Goal: Information Seeking & Learning: Check status

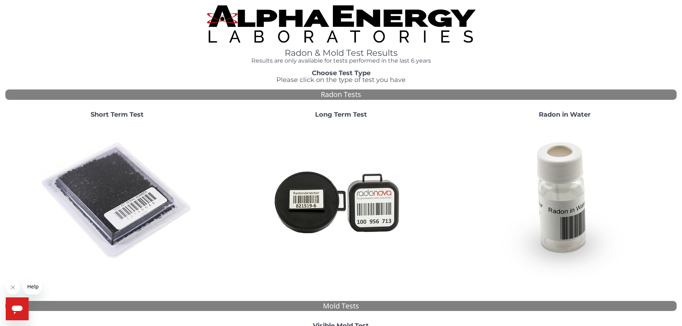
click at [144, 117] on strong "Short Term Test" at bounding box center [117, 115] width 53 height 8
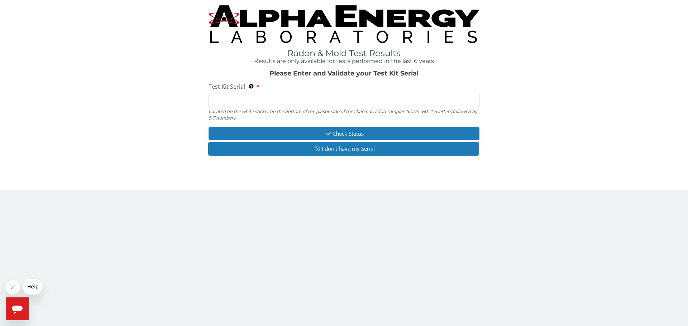
click at [272, 103] on input "Test Kit Serial Located on the white sticker on the bottom of the plastic side …" at bounding box center [343, 100] width 271 height 15
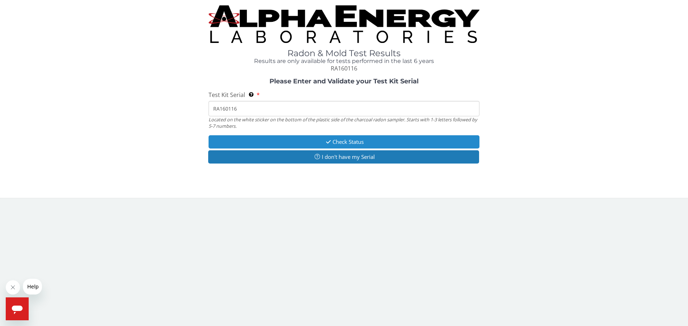
type input "RA160116"
click at [376, 143] on button "Check Status" at bounding box center [343, 141] width 271 height 13
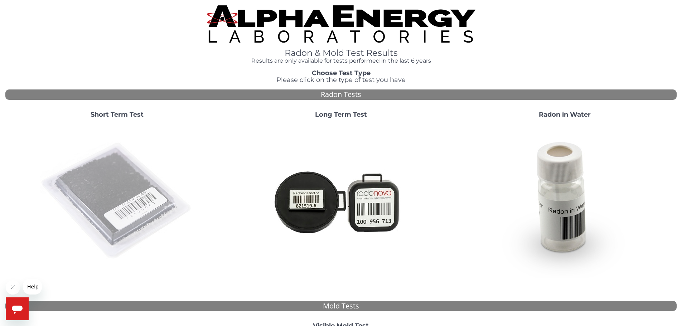
click at [120, 212] on img at bounding box center [117, 201] width 154 height 154
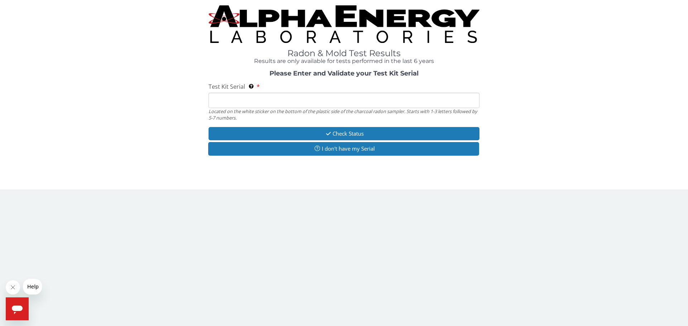
click at [250, 100] on input "Test Kit Serial Located on the white sticker on the bottom of the plastic side …" at bounding box center [343, 100] width 271 height 15
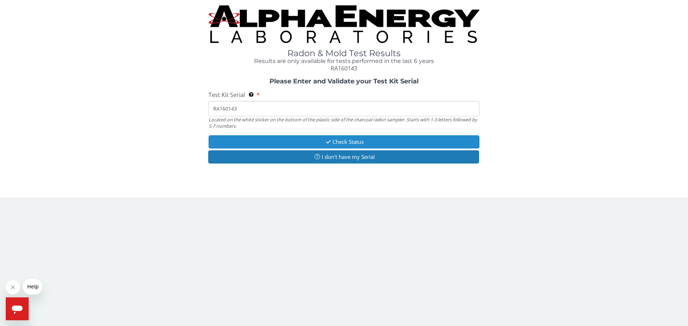
type input "RA160143"
click at [361, 144] on button "Check Status" at bounding box center [343, 141] width 271 height 13
